Goal: Task Accomplishment & Management: Use online tool/utility

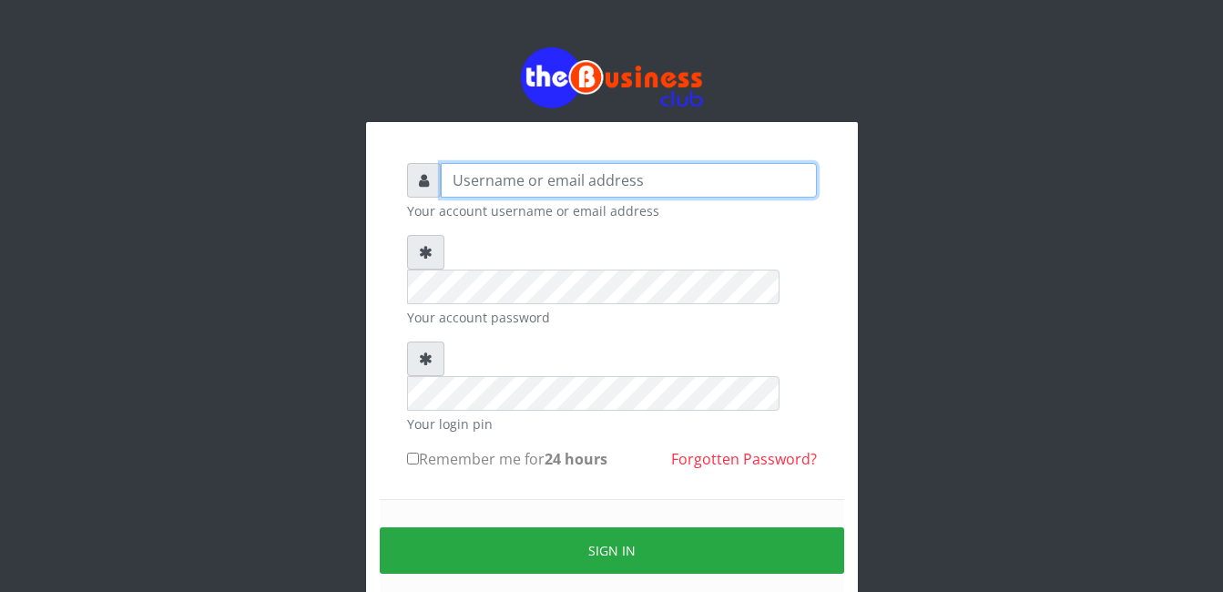
type input "Mlanga"
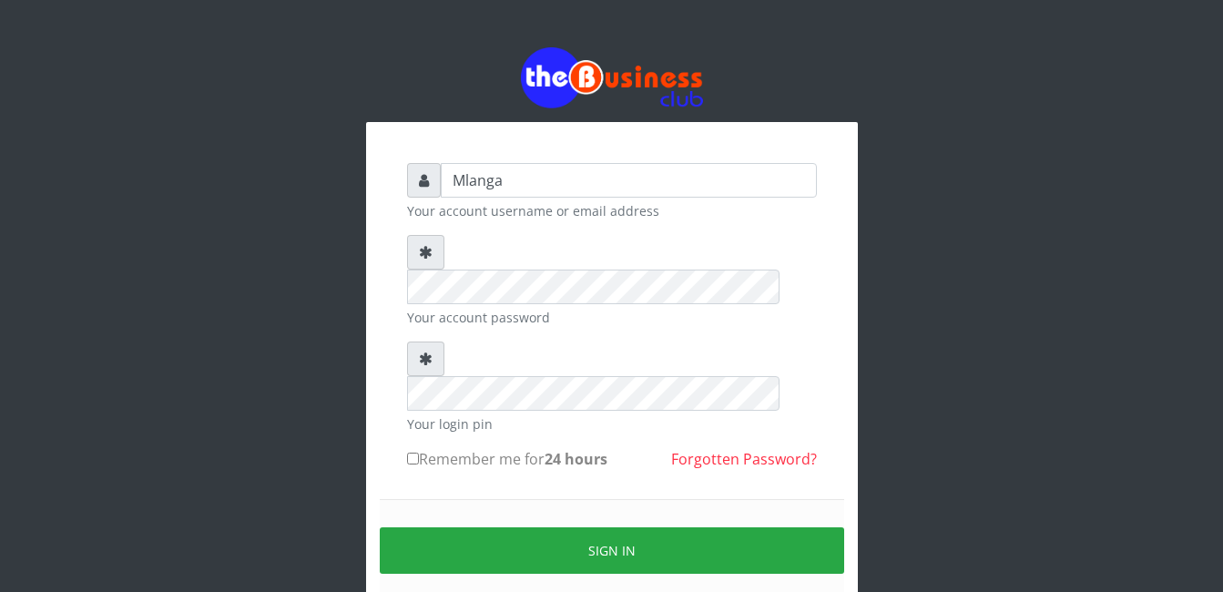
click at [247, 343] on div "Mlanga Your account username or email address Your account password Your login …" at bounding box center [612, 362] width 1039 height 725
click at [292, 356] on div "Mlanga Your account username or email address Your account password Your login …" at bounding box center [612, 362] width 1039 height 725
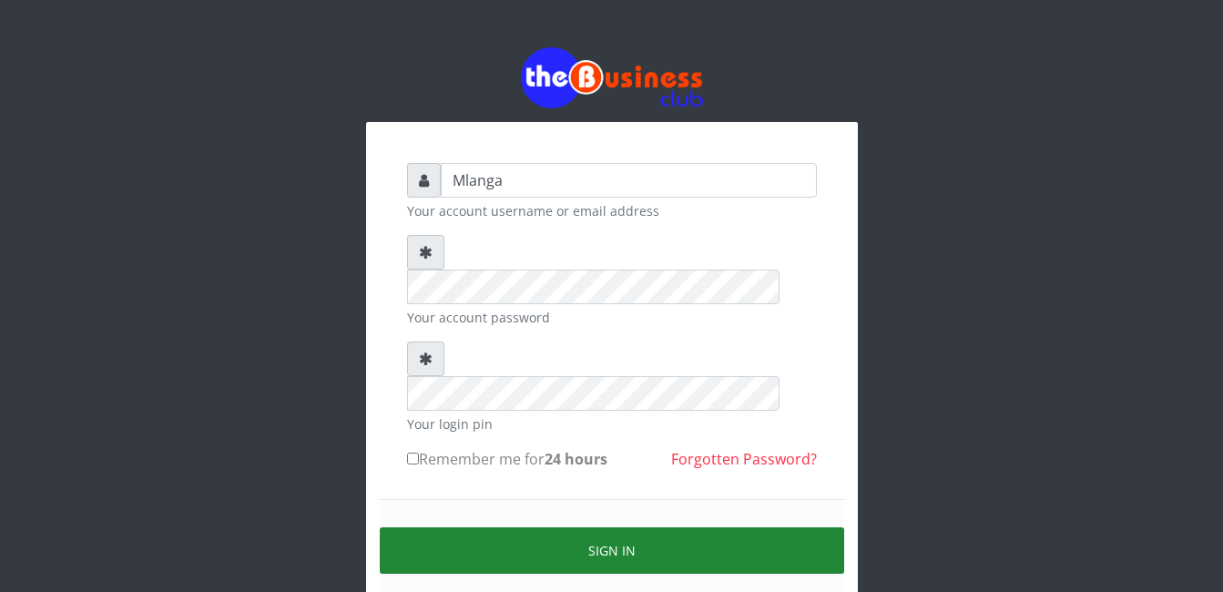
click at [625, 527] on button "Sign in" at bounding box center [612, 550] width 465 height 46
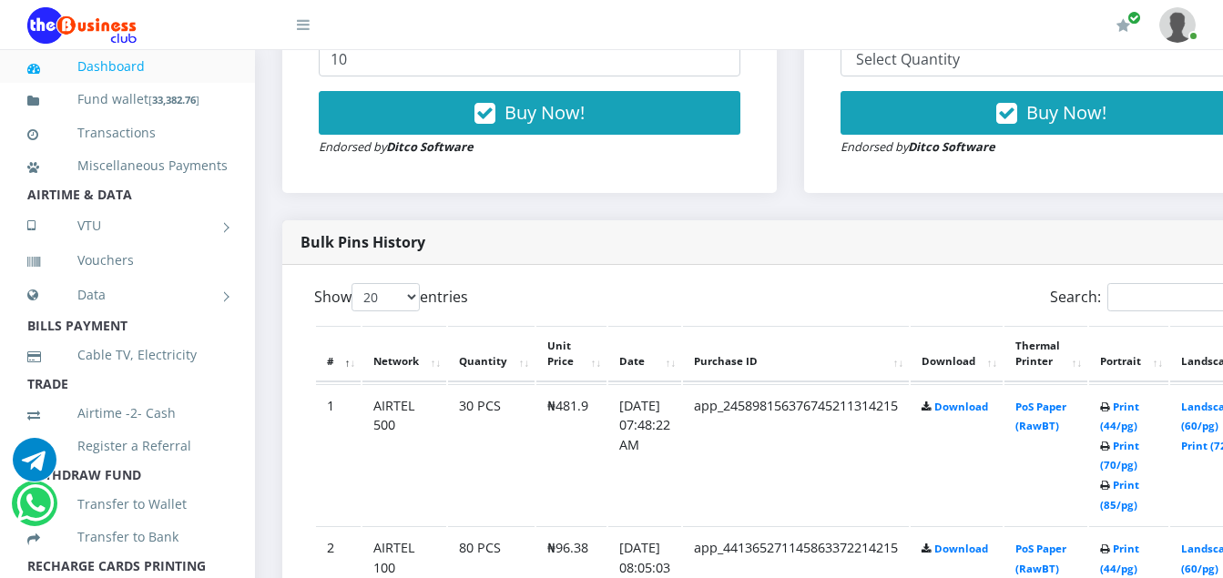
scroll to position [765, 0]
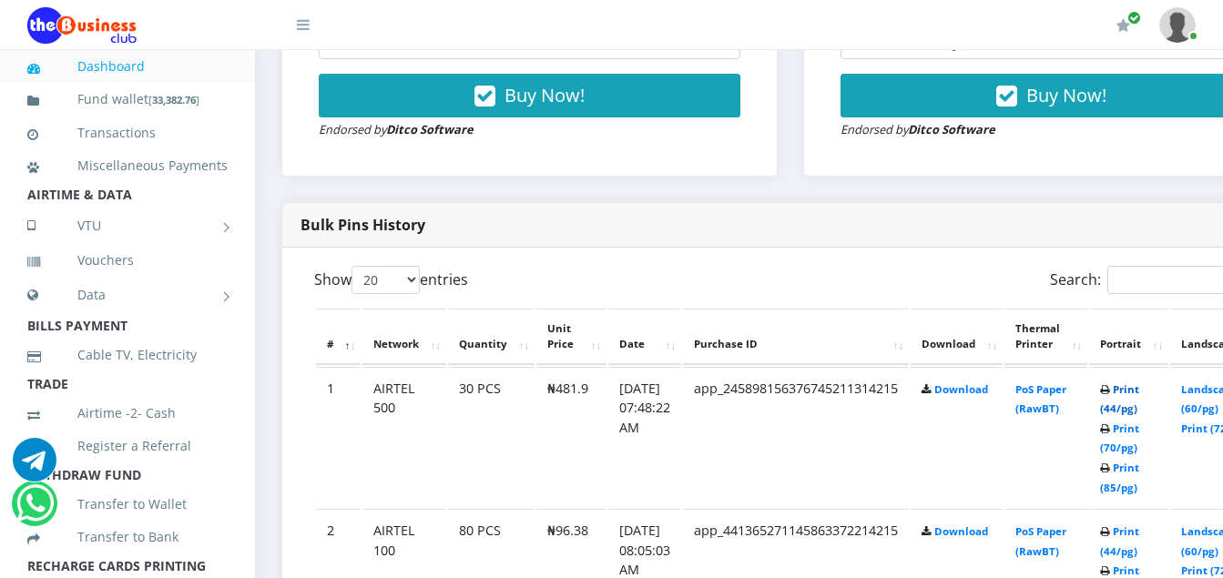
click at [1140, 394] on link "Print (44/pg)" at bounding box center [1119, 400] width 39 height 34
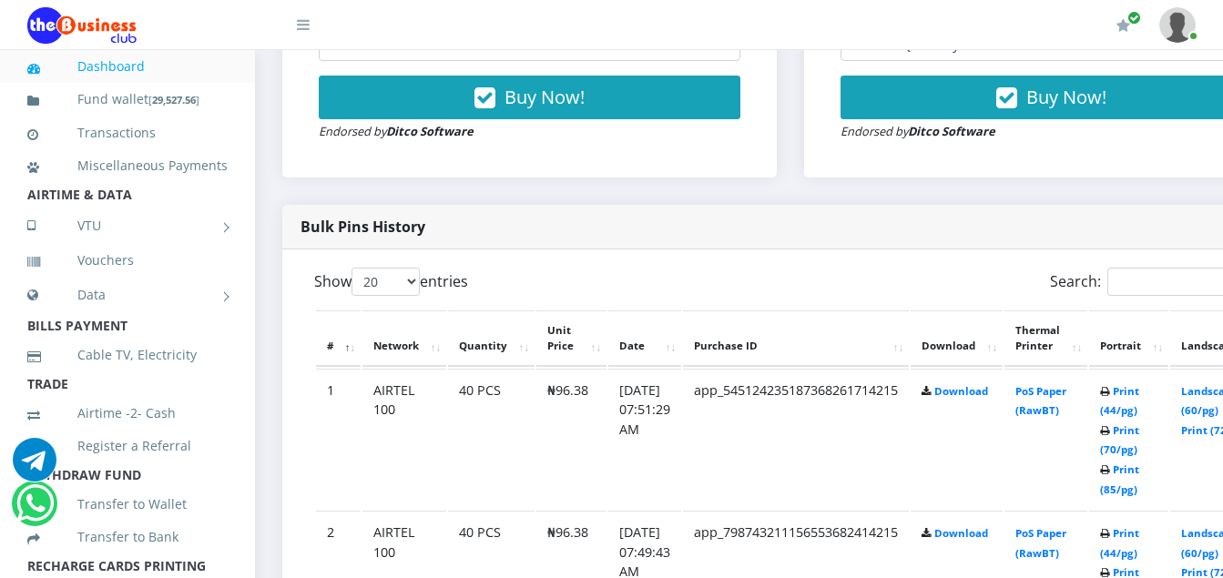
scroll to position [765, 0]
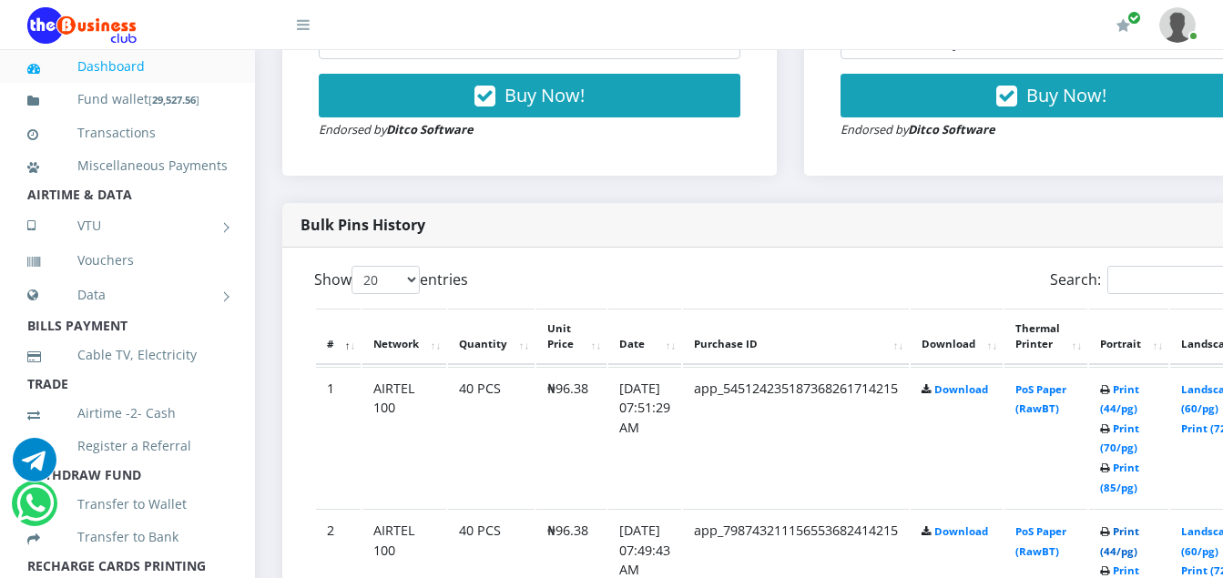
click at [1140, 532] on link "Print (44/pg)" at bounding box center [1119, 542] width 39 height 34
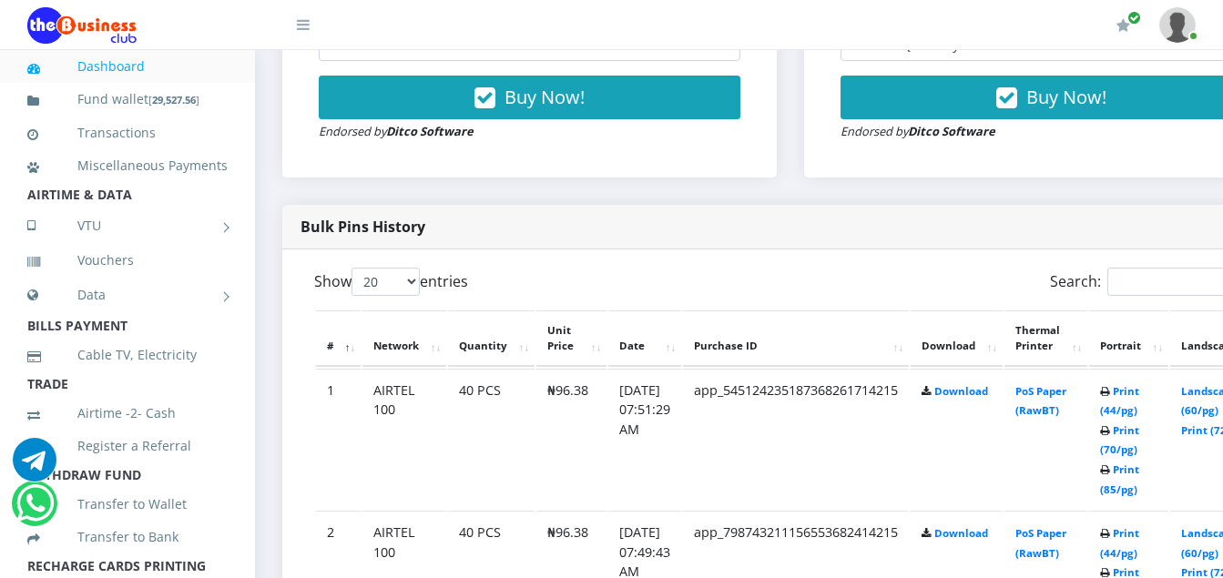
scroll to position [765, 0]
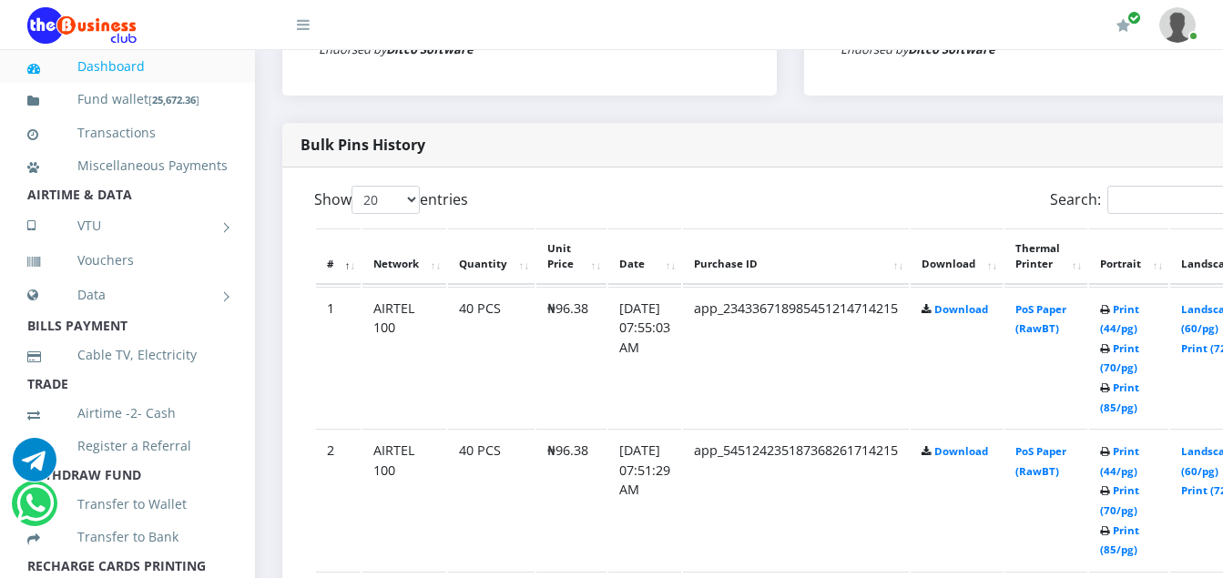
scroll to position [838, 0]
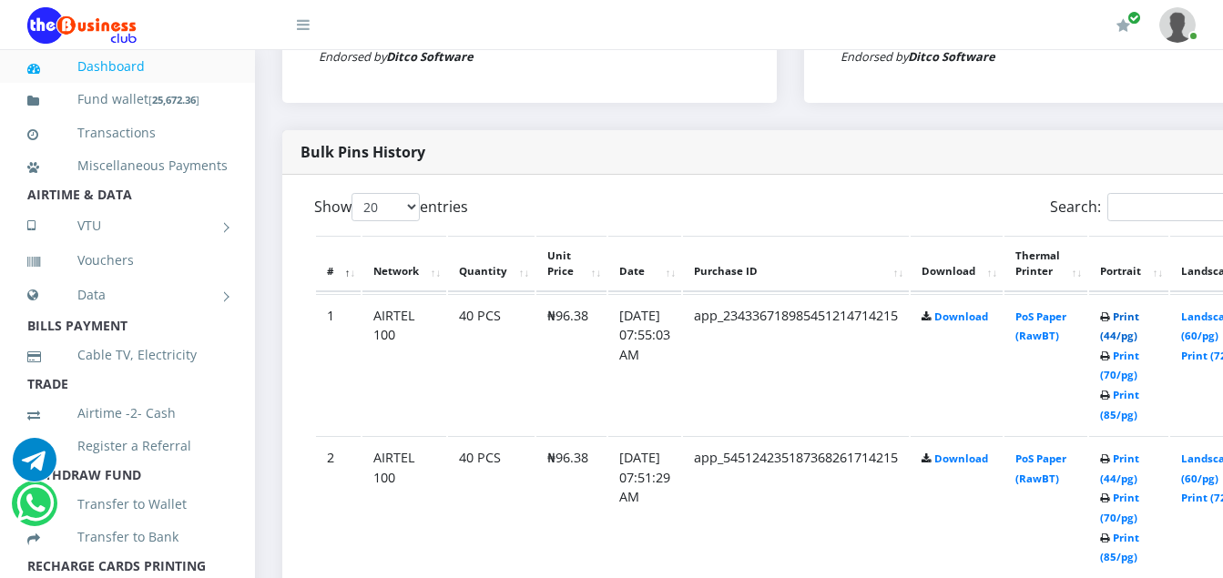
click at [1140, 321] on link "Print (44/pg)" at bounding box center [1119, 327] width 39 height 34
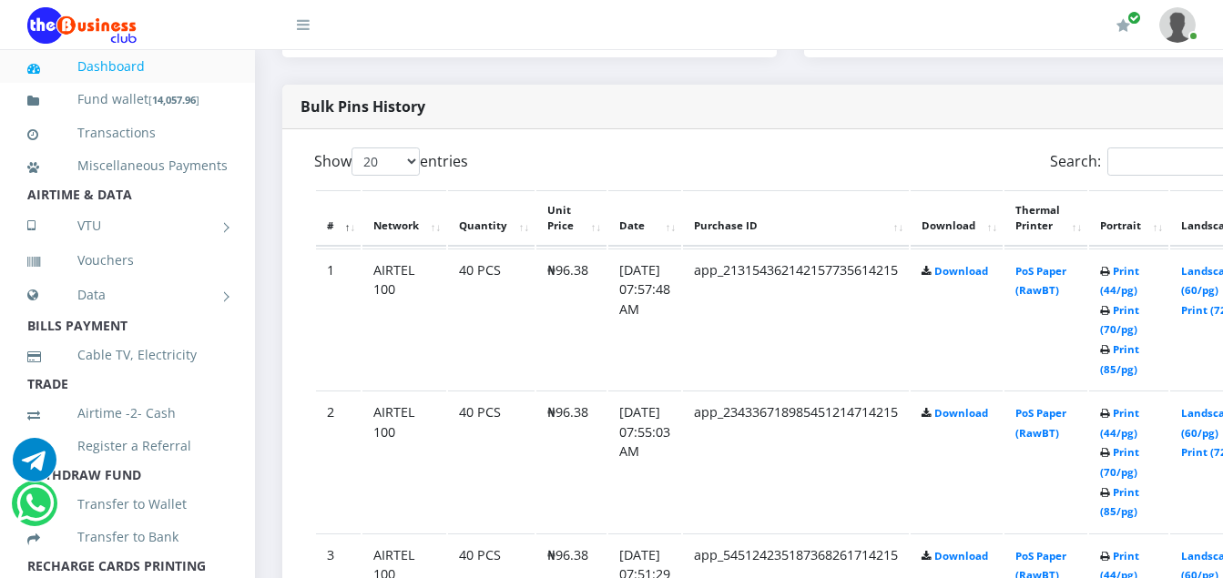
scroll to position [875, 0]
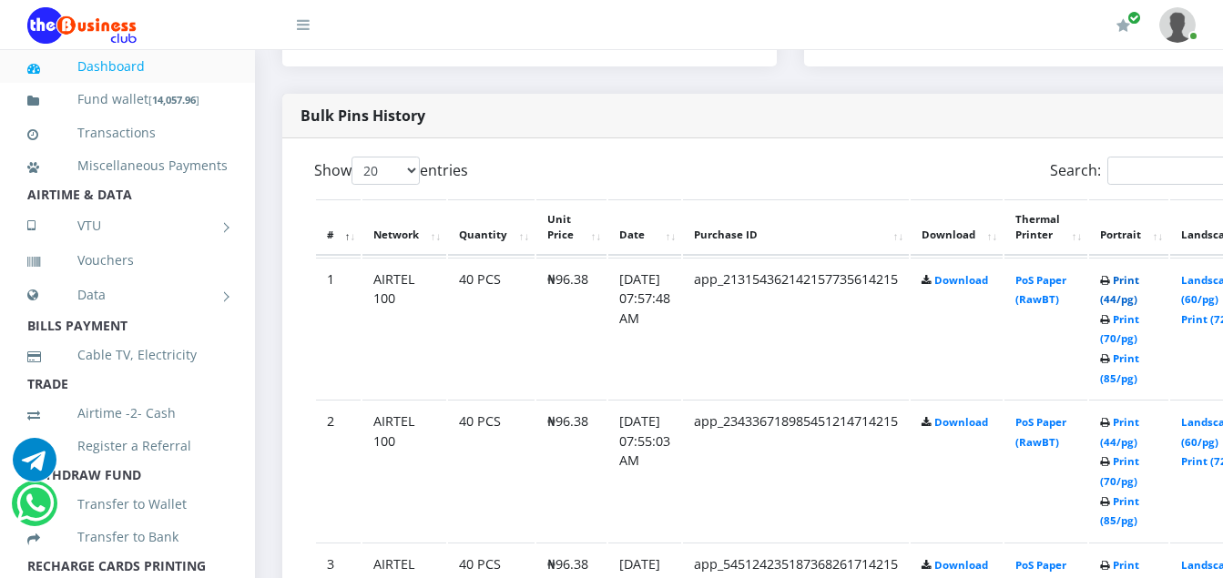
click at [1140, 281] on link "Print (44/pg)" at bounding box center [1119, 290] width 39 height 34
click at [1140, 279] on link "Print (44/pg)" at bounding box center [1119, 290] width 39 height 34
click at [1140, 285] on link "Print (44/pg)" at bounding box center [1119, 290] width 39 height 34
click at [1140, 283] on link "Print (44/pg)" at bounding box center [1119, 290] width 39 height 34
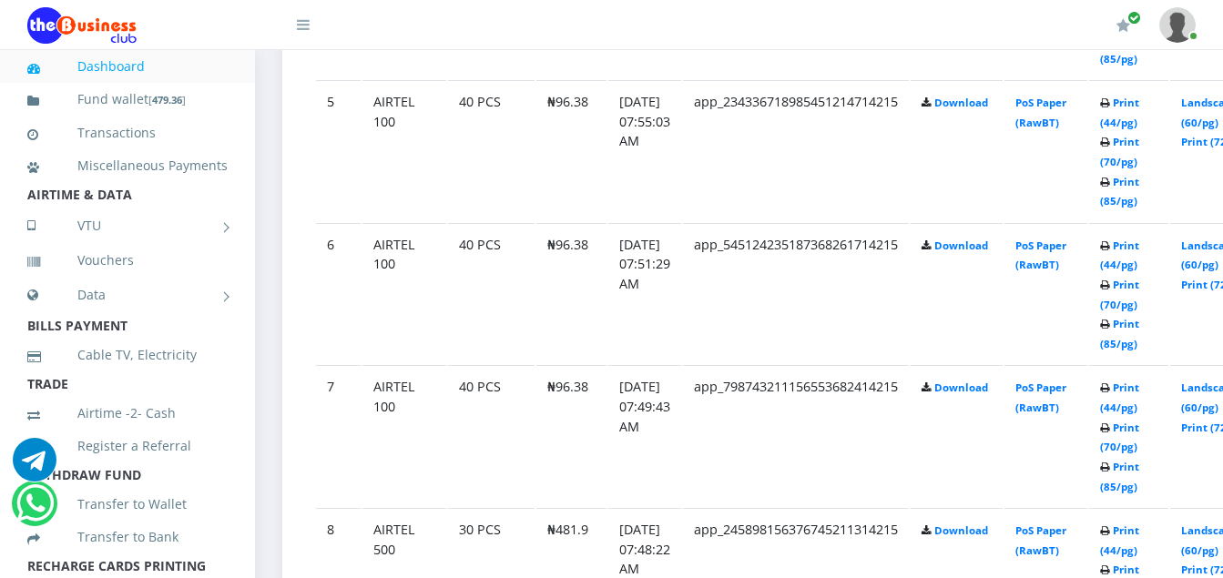
scroll to position [1640, 0]
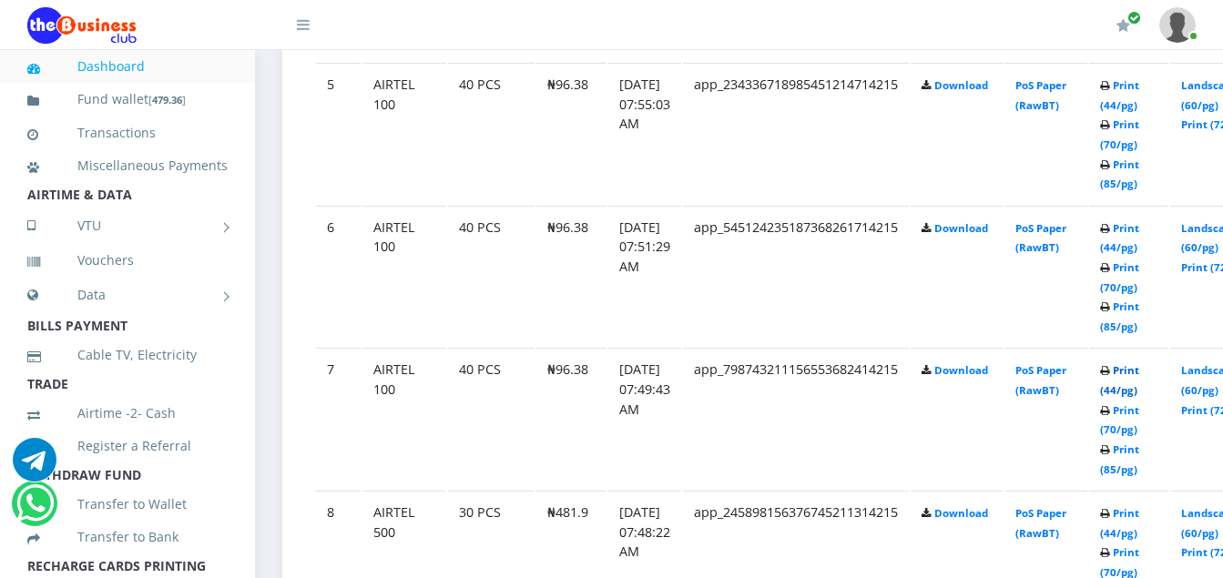
click at [1140, 377] on link "Print (44/pg)" at bounding box center [1119, 380] width 39 height 34
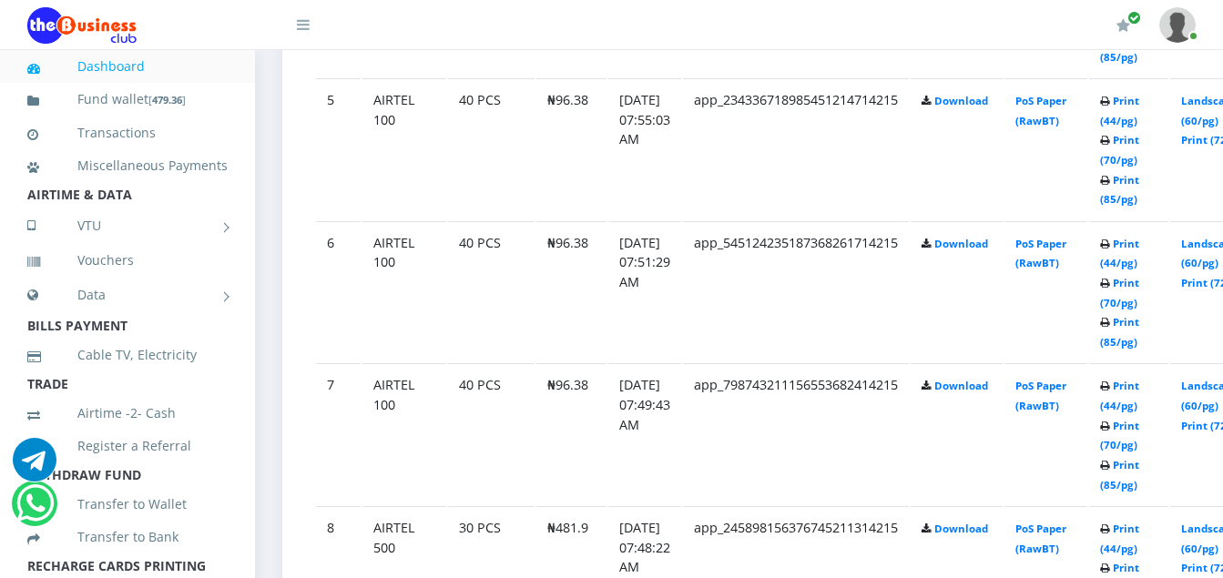
scroll to position [1640, 0]
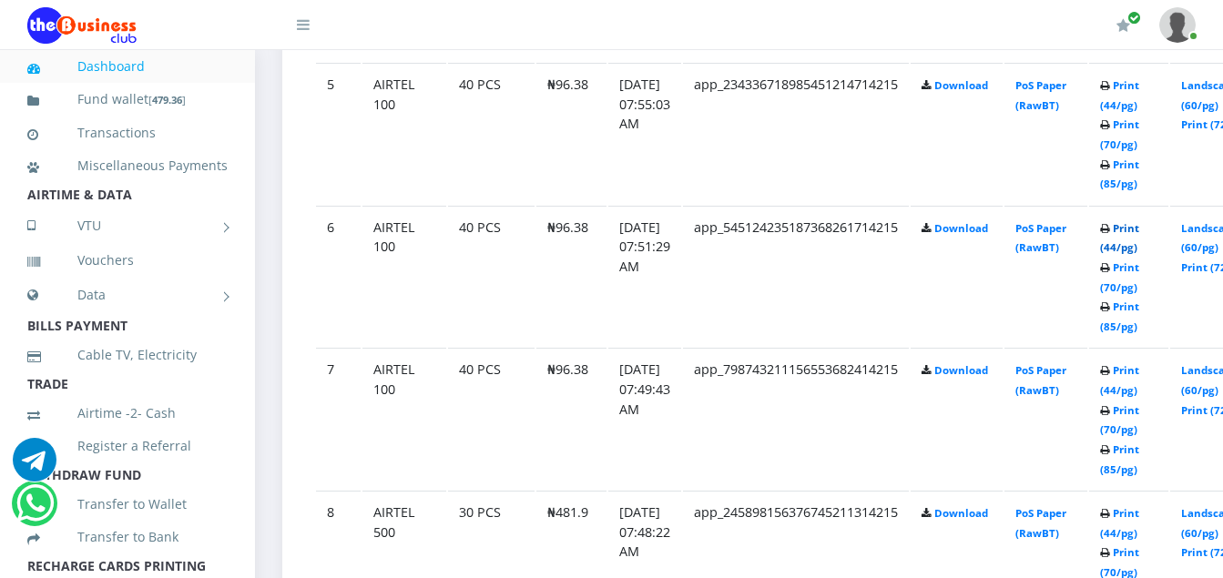
click at [1140, 232] on link "Print (44/pg)" at bounding box center [1119, 238] width 39 height 34
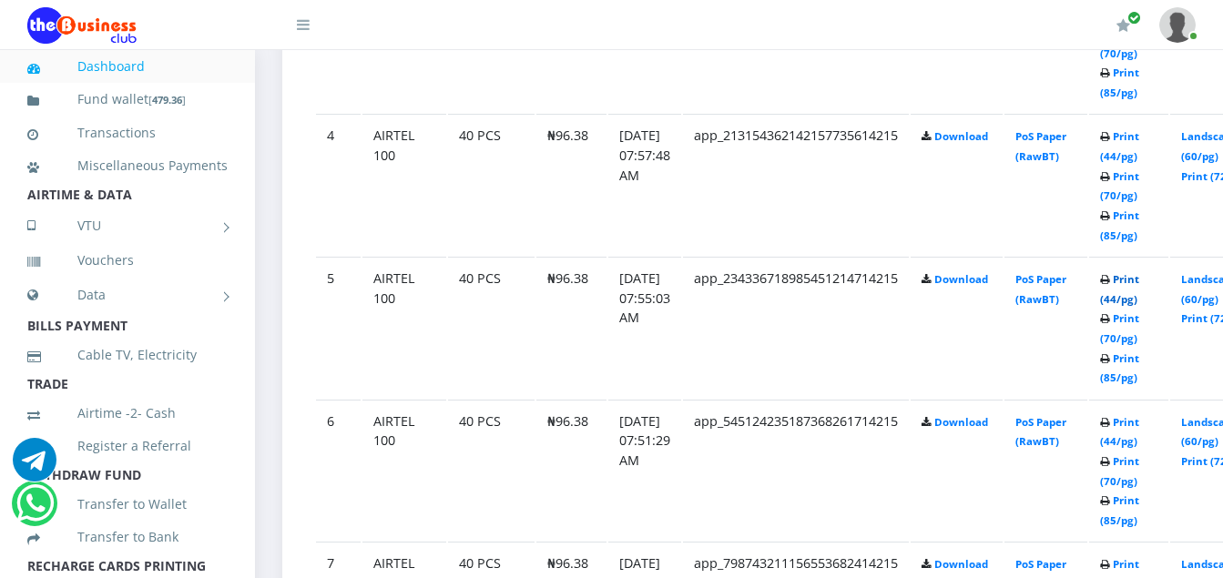
click at [1140, 285] on link "Print (44/pg)" at bounding box center [1119, 289] width 39 height 34
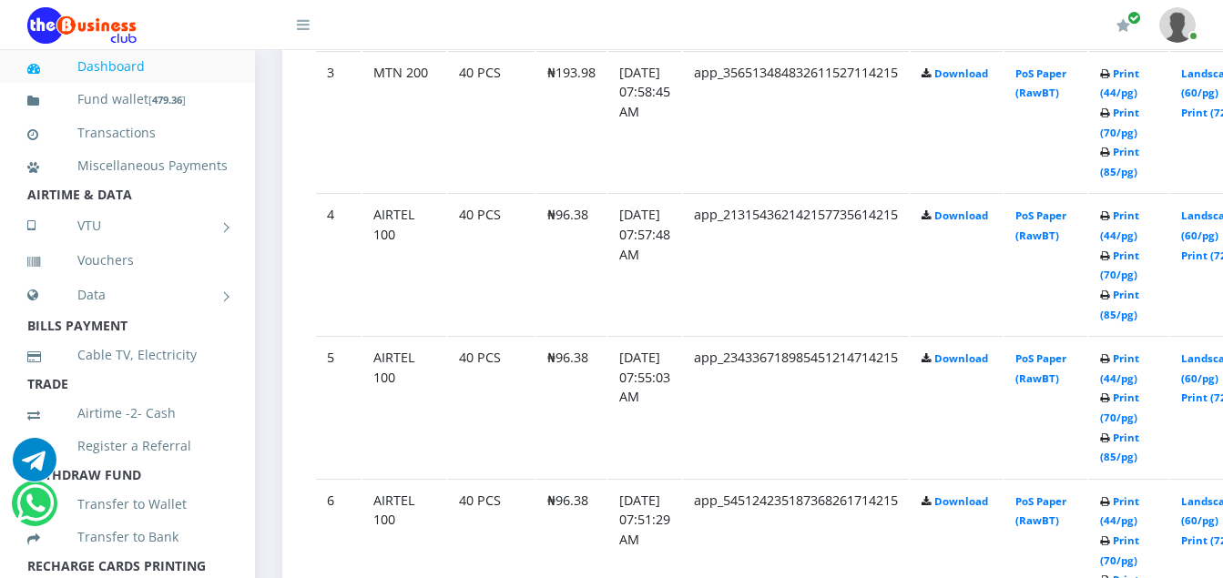
scroll to position [1446, 0]
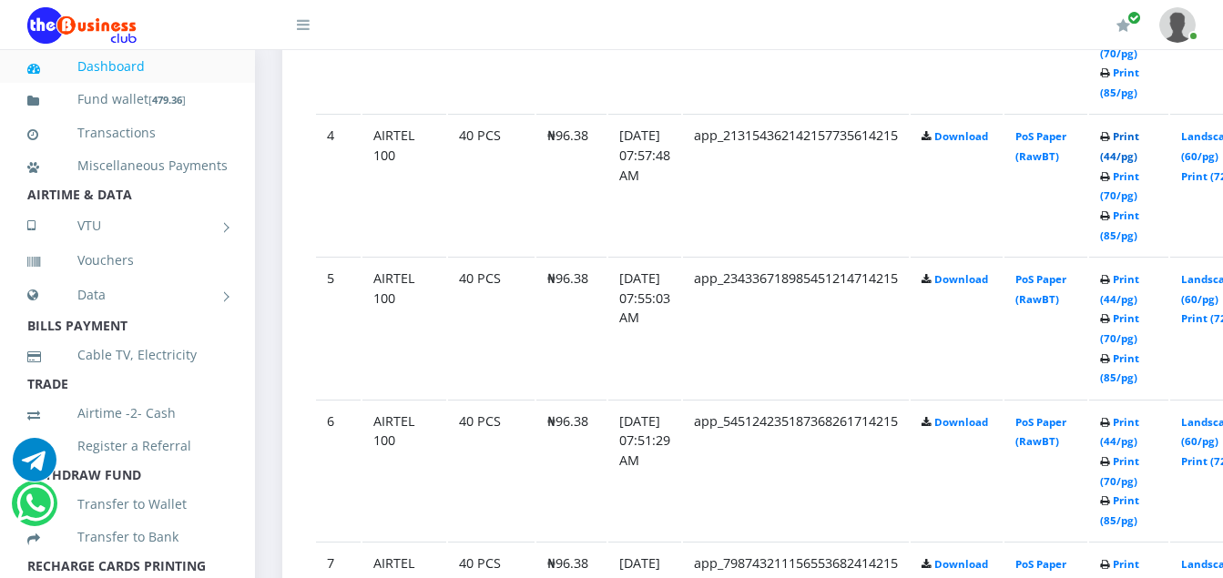
click at [1140, 138] on link "Print (44/pg)" at bounding box center [1119, 146] width 39 height 34
